Goal: Task Accomplishment & Management: Manage account settings

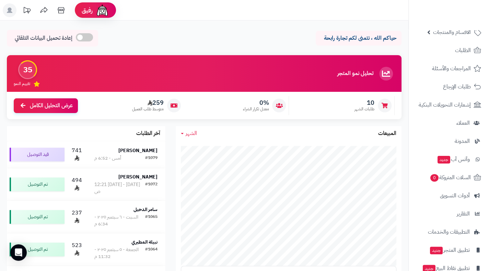
scroll to position [60, 0]
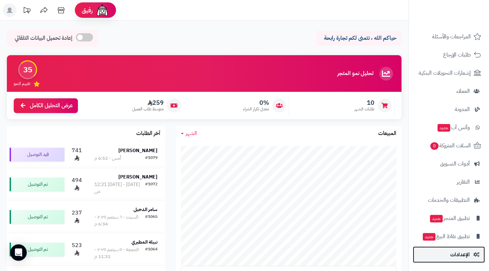
click at [459, 259] on span "الإعدادات" at bounding box center [460, 255] width 20 height 10
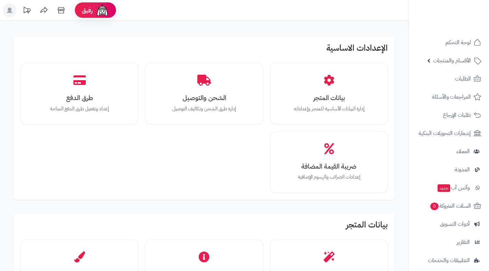
click at [270, 221] on h2 "بيانات المتجر" at bounding box center [204, 227] width 367 height 12
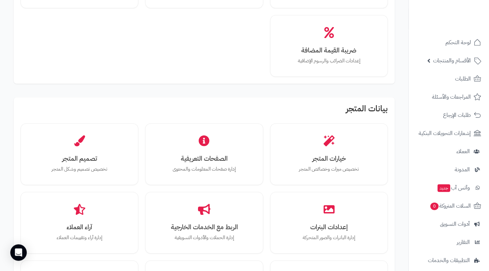
scroll to position [124, 0]
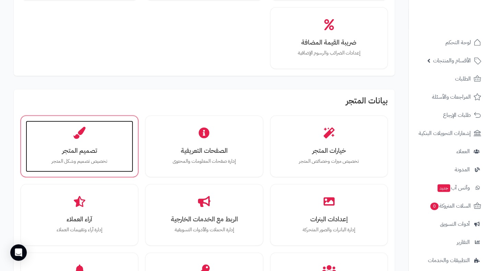
click at [73, 150] on h3 "تصميم المتجر" at bounding box center [80, 150] width 94 height 7
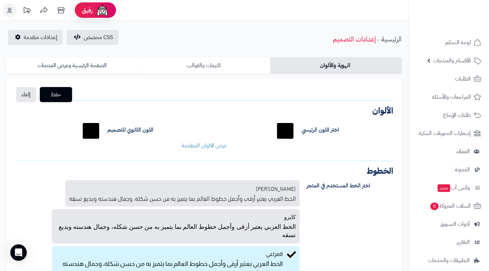
click at [194, 62] on link "الثيمات والقوالب" at bounding box center [203, 65] width 131 height 16
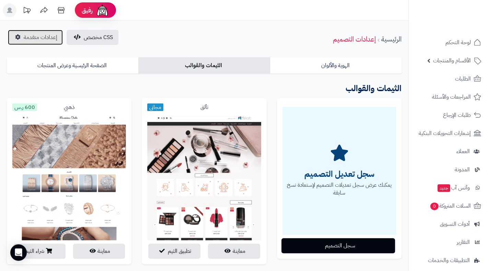
click at [42, 39] on span "إعدادات متقدمة" at bounding box center [41, 37] width 34 height 8
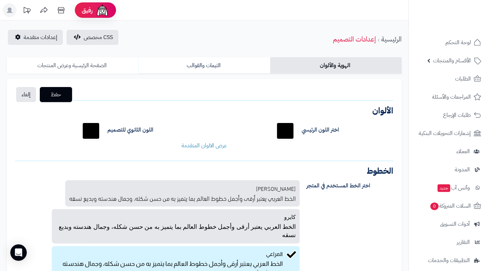
click at [71, 63] on link "الصفحة الرئيسية وعرض المنتجات" at bounding box center [72, 65] width 131 height 16
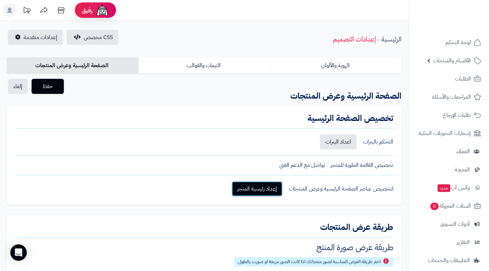
click at [263, 193] on link "إعداد رئيسية المتجر" at bounding box center [257, 189] width 51 height 15
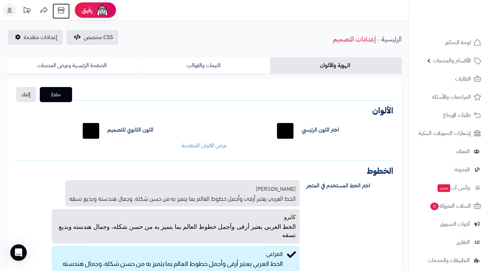
click at [58, 9] on icon at bounding box center [61, 10] width 14 height 14
